Goal: Information Seeking & Learning: Learn about a topic

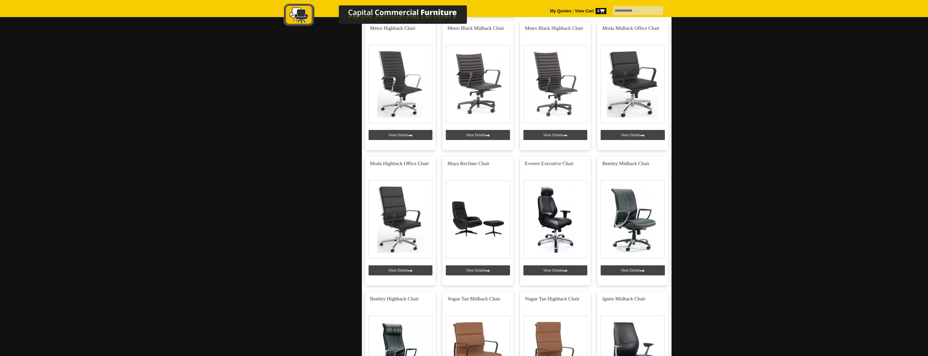
scroll to position [435, 0]
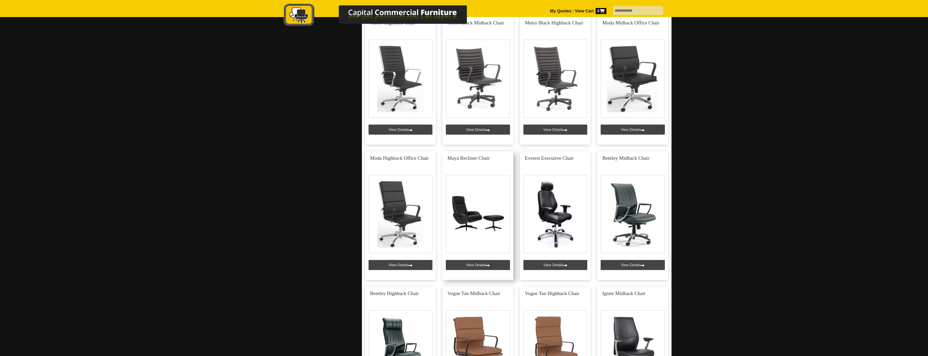
click at [469, 223] on link at bounding box center [478, 215] width 71 height 128
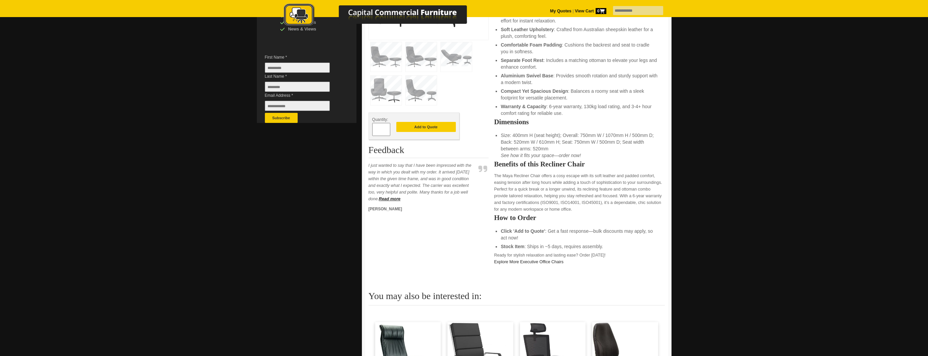
scroll to position [167, 0]
